Goal: Find specific page/section

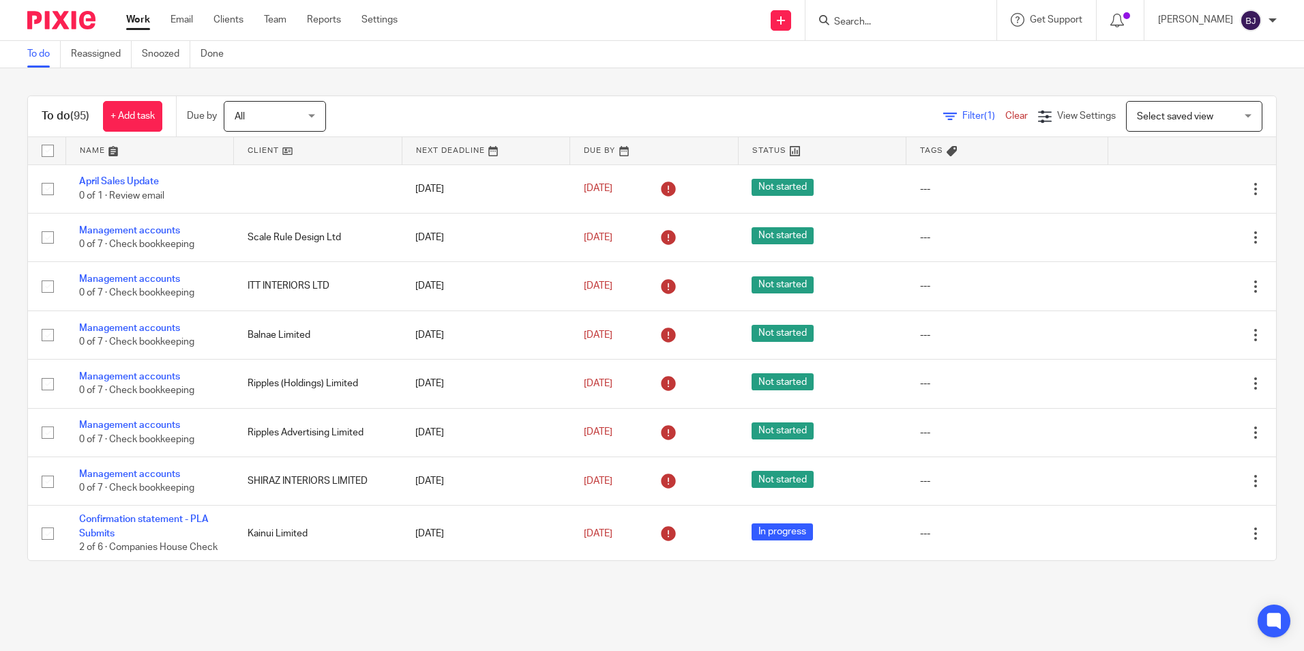
click at [848, 18] on input "Search" at bounding box center [894, 22] width 123 height 12
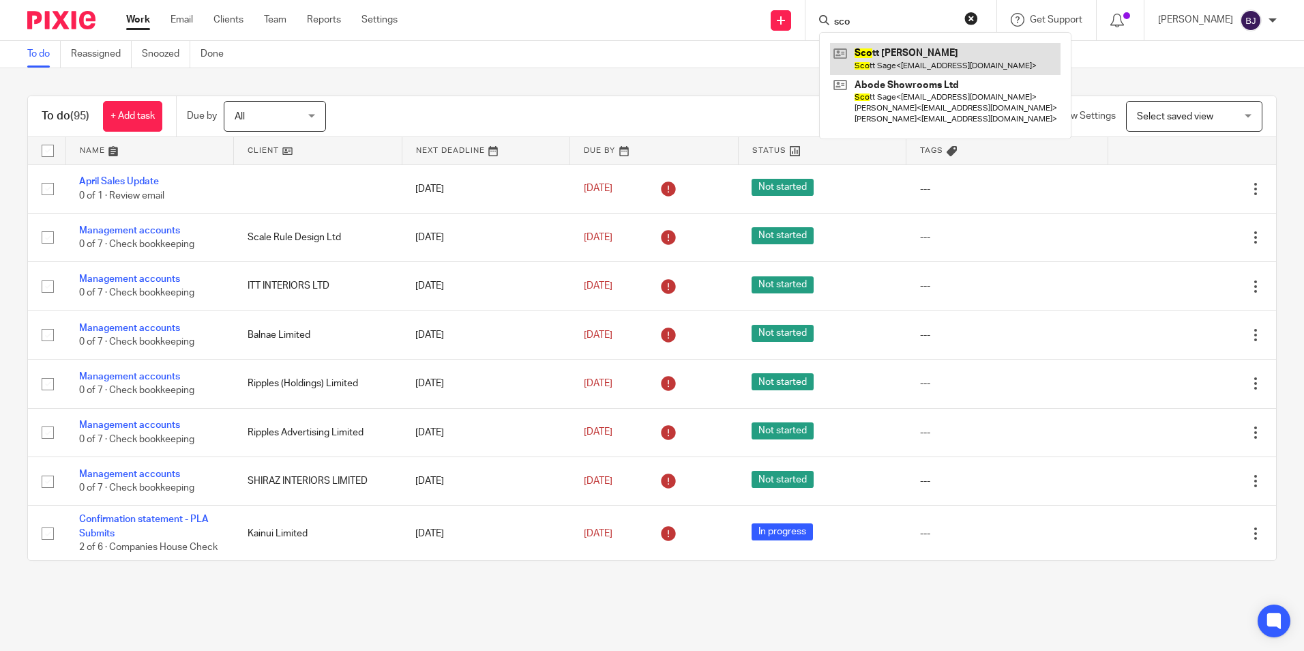
type input "sco"
click at [899, 68] on link at bounding box center [945, 58] width 230 height 31
